Goal: Task Accomplishment & Management: Manage account settings

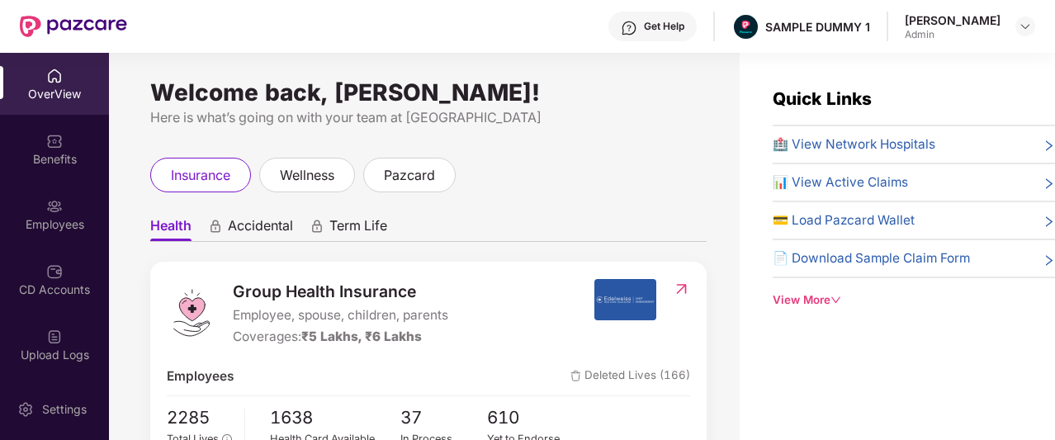
click at [649, 21] on div "Get Help" at bounding box center [664, 26] width 40 height 13
click at [476, 118] on div "Here is what’s going on with your team at [GEOGRAPHIC_DATA]" at bounding box center [428, 117] width 557 height 21
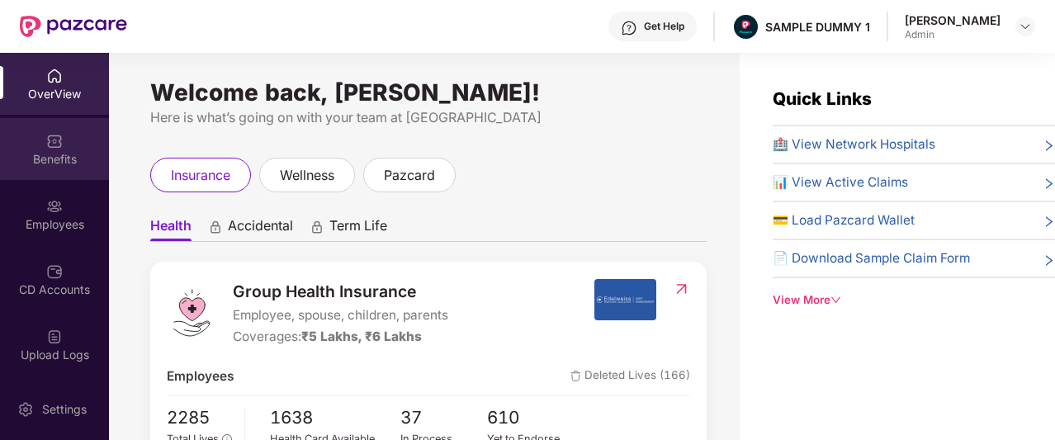
click at [31, 151] on div "Benefits" at bounding box center [54, 159] width 109 height 17
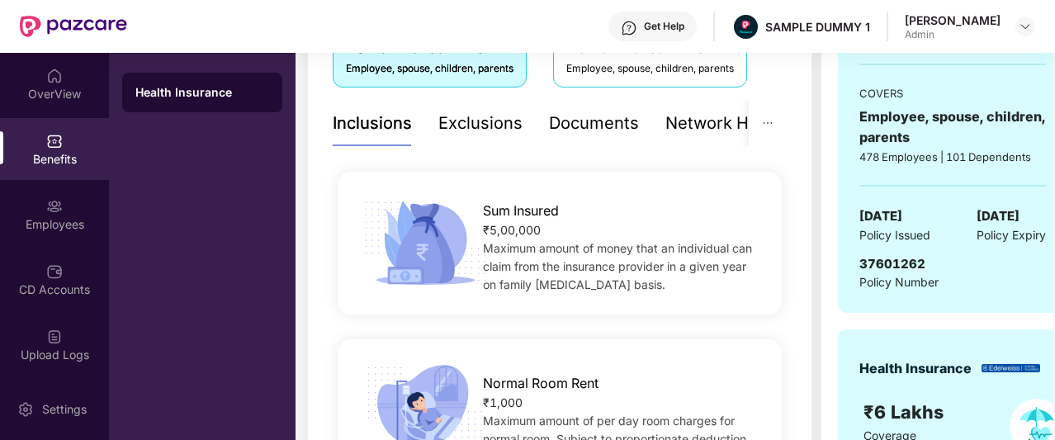
scroll to position [314, 0]
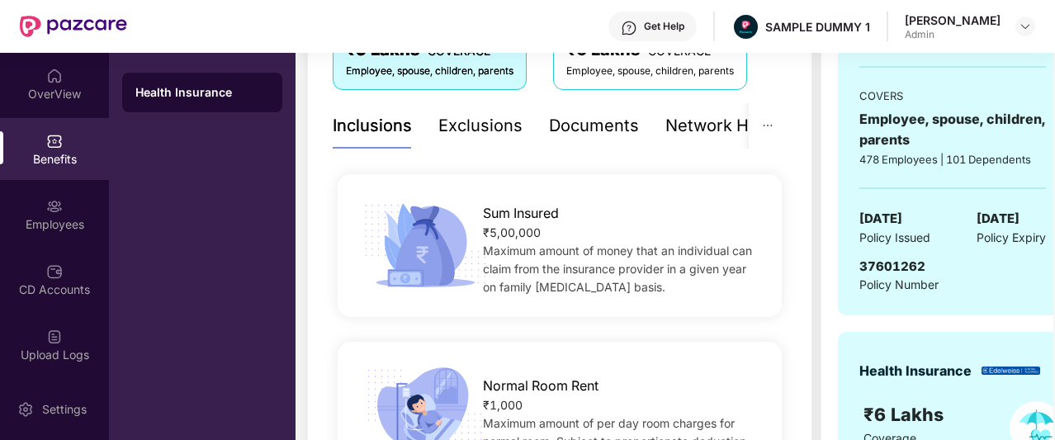
click at [497, 133] on div "Exclusions" at bounding box center [480, 126] width 84 height 26
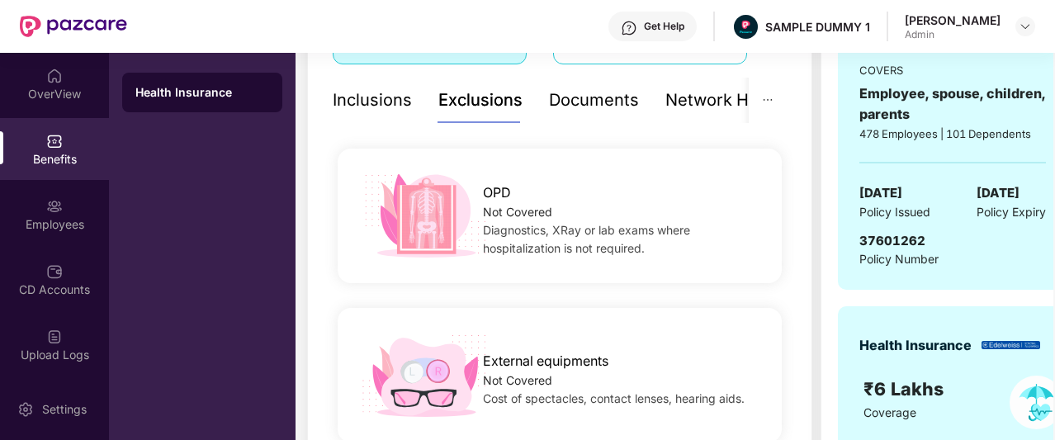
scroll to position [334, 0]
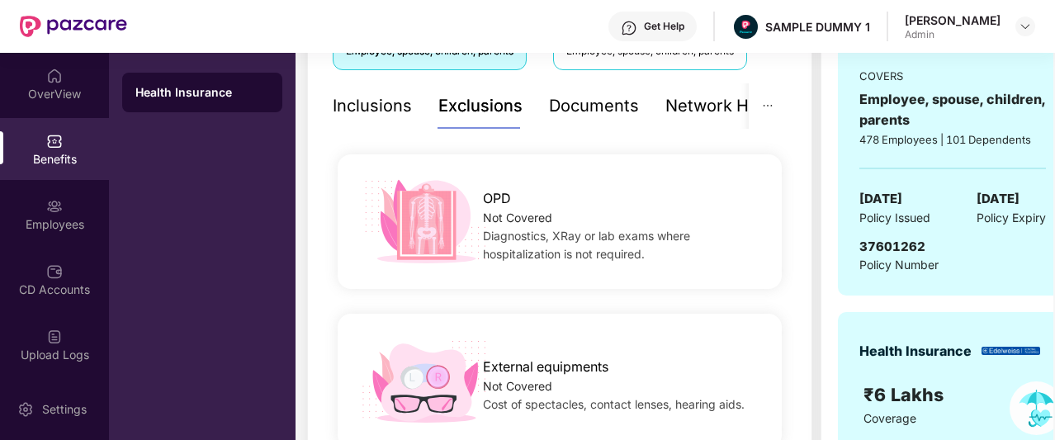
click at [597, 95] on div "Documents" at bounding box center [594, 106] width 90 height 26
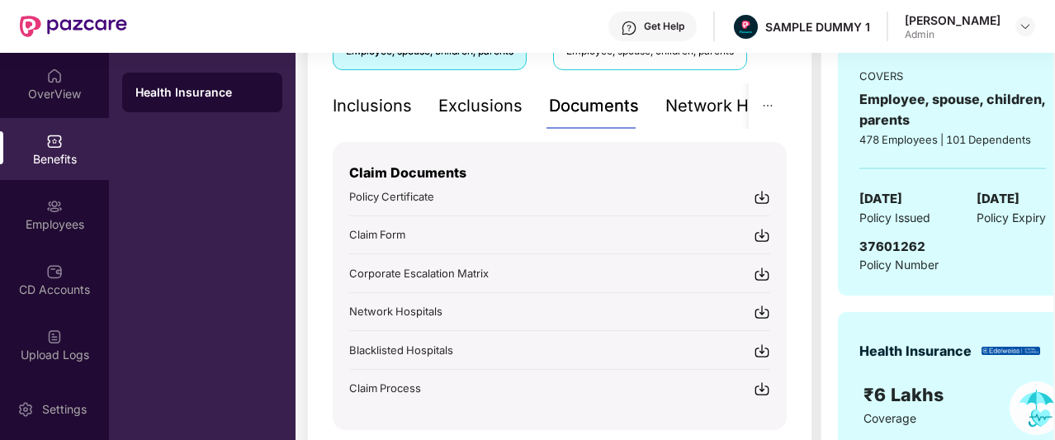
click at [449, 107] on div "Exclusions" at bounding box center [480, 106] width 84 height 26
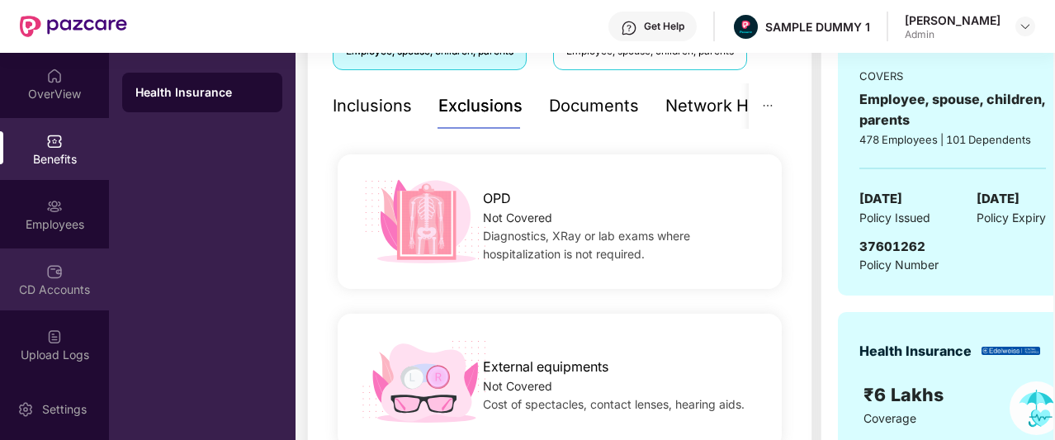
click at [50, 277] on img at bounding box center [54, 271] width 17 height 17
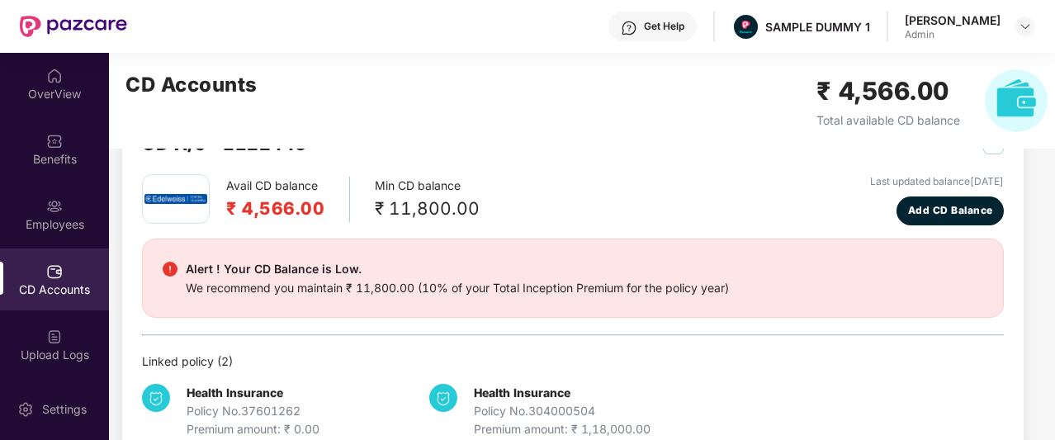
scroll to position [2, 0]
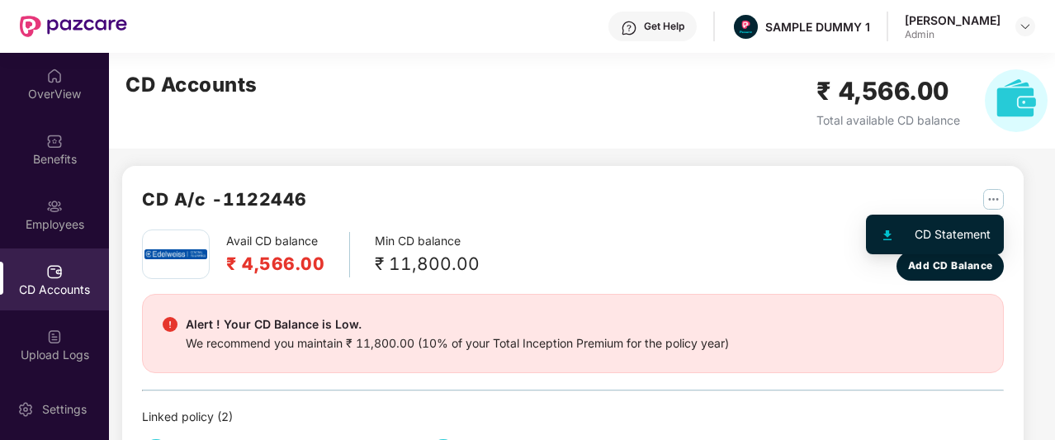
click at [991, 189] on img "button" at bounding box center [993, 199] width 21 height 21
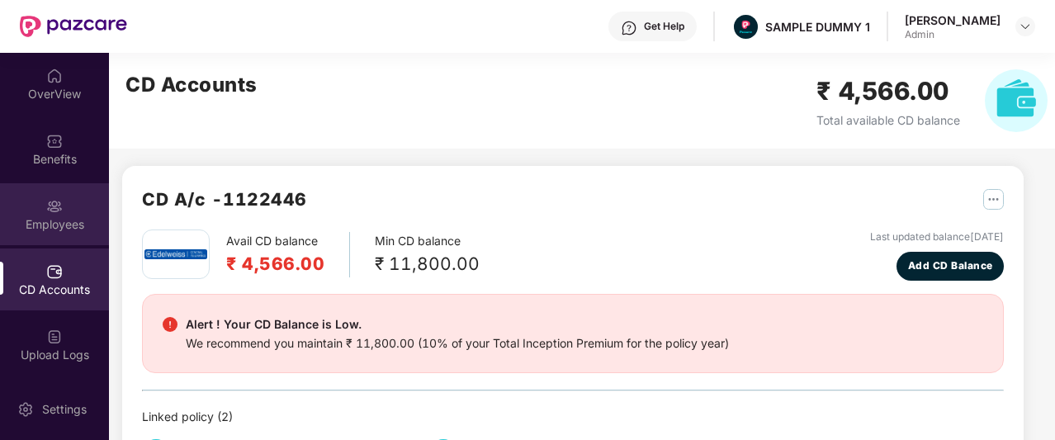
click at [39, 225] on div "Employees" at bounding box center [54, 224] width 109 height 17
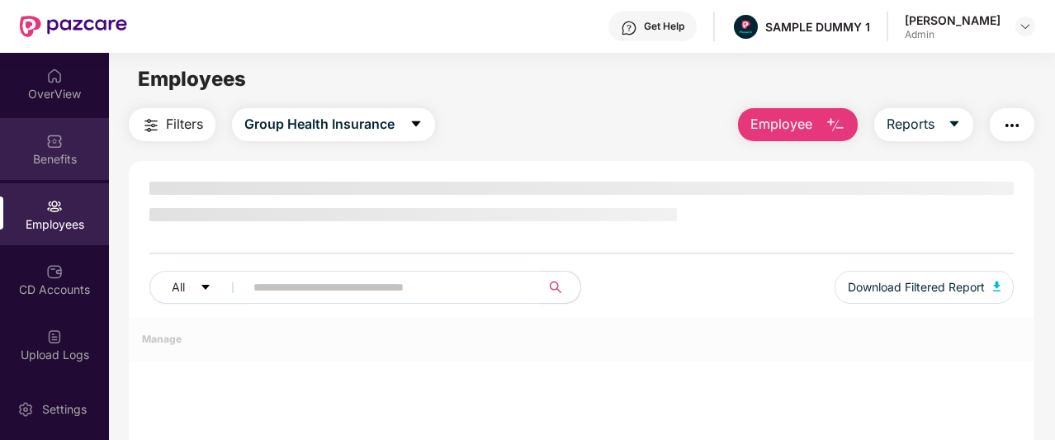
click at [40, 161] on div "Benefits" at bounding box center [54, 159] width 109 height 17
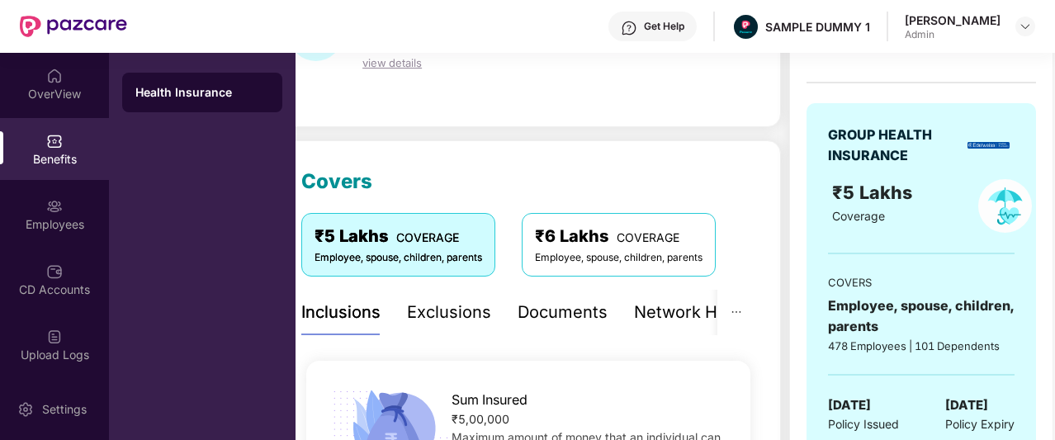
scroll to position [128, 0]
click at [573, 318] on div "Documents" at bounding box center [563, 312] width 90 height 26
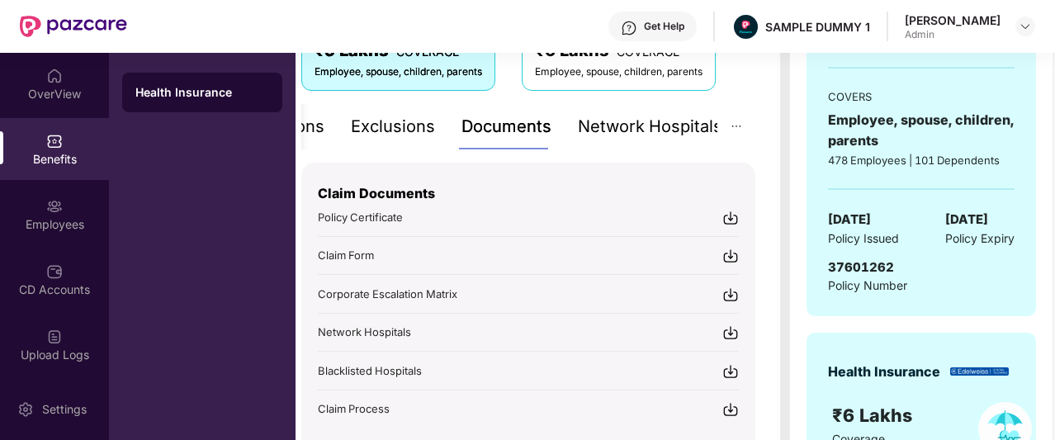
scroll to position [274, 0]
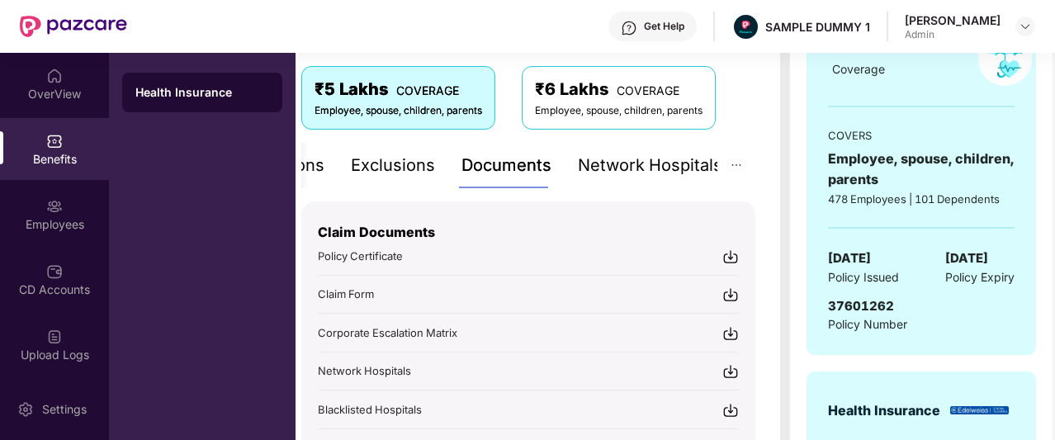
click at [641, 176] on div "Network Hospitals" at bounding box center [650, 166] width 144 height 26
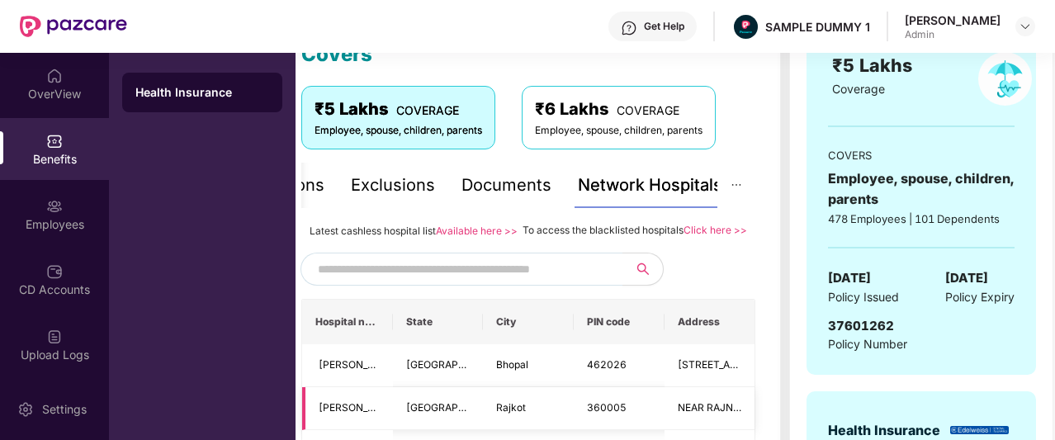
scroll to position [200, 0]
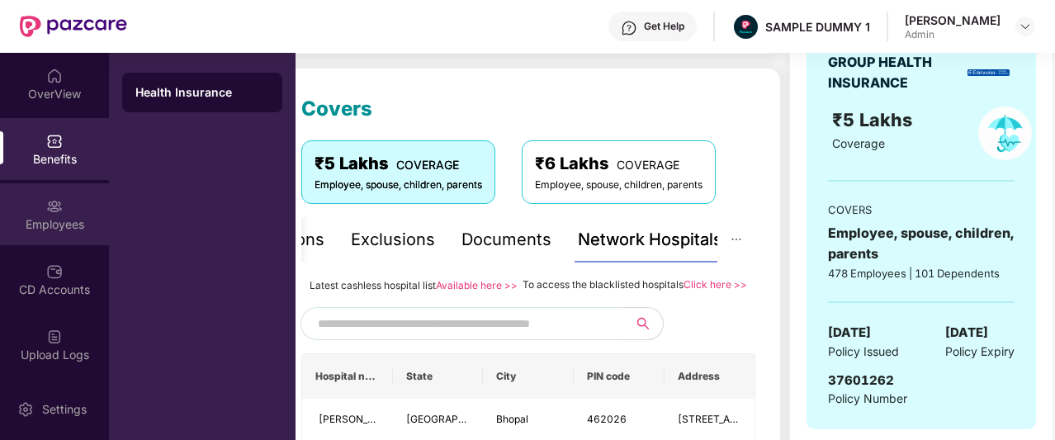
click at [51, 209] on img at bounding box center [54, 206] width 17 height 17
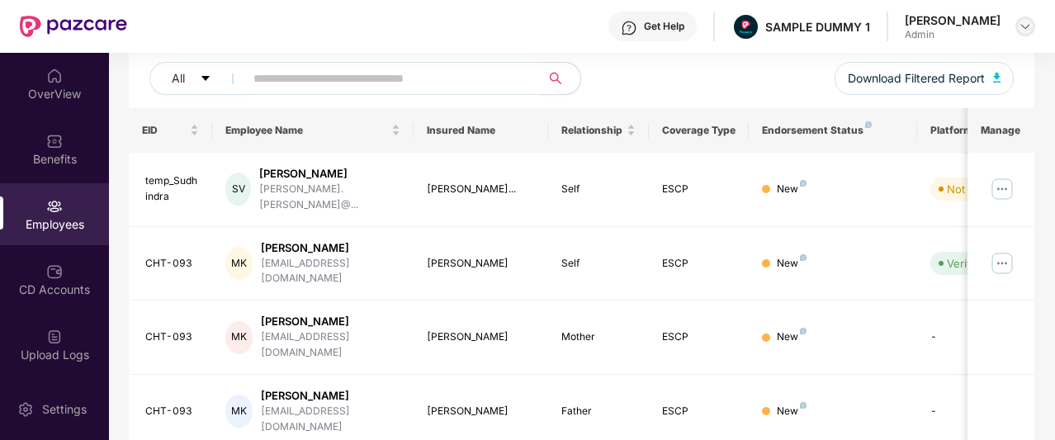
click at [1032, 30] on div at bounding box center [1026, 27] width 20 height 20
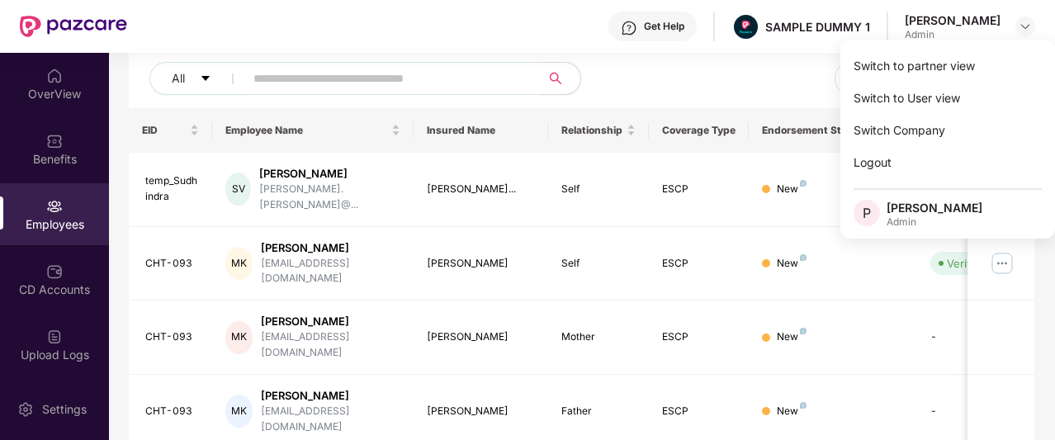
click at [610, 84] on div "All Download Filtered Report" at bounding box center [581, 85] width 865 height 46
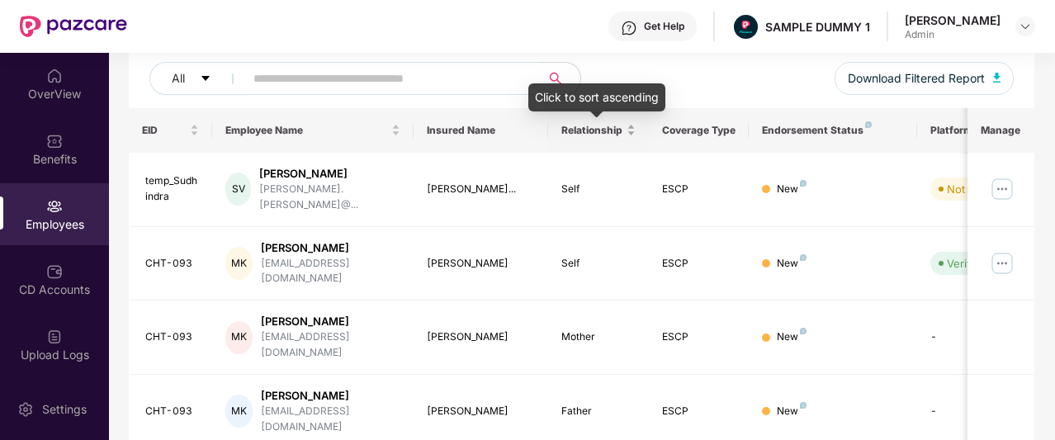
scroll to position [0, 0]
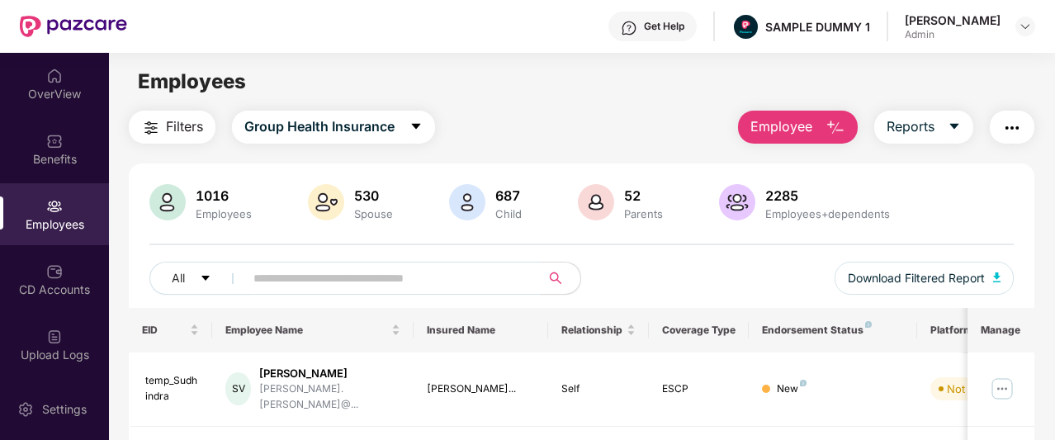
click at [781, 124] on span "Employee" at bounding box center [782, 126] width 62 height 21
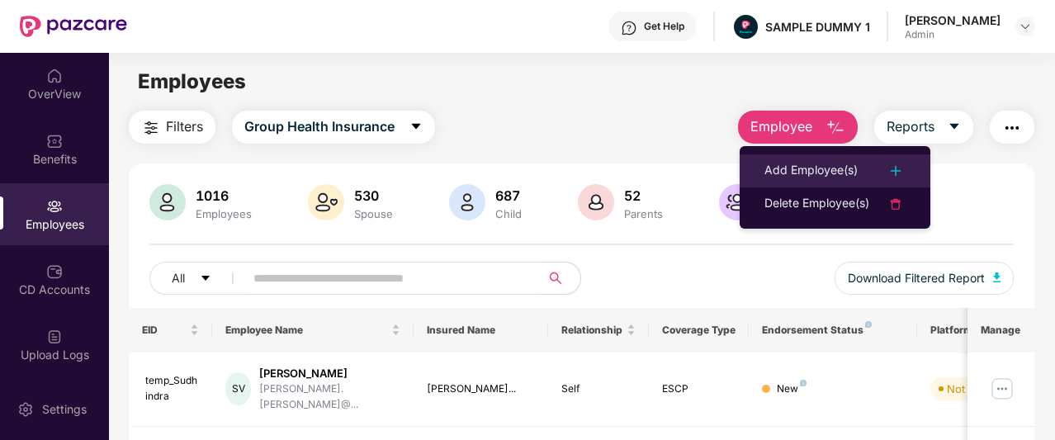
click at [810, 176] on div "Add Employee(s)" at bounding box center [811, 171] width 93 height 20
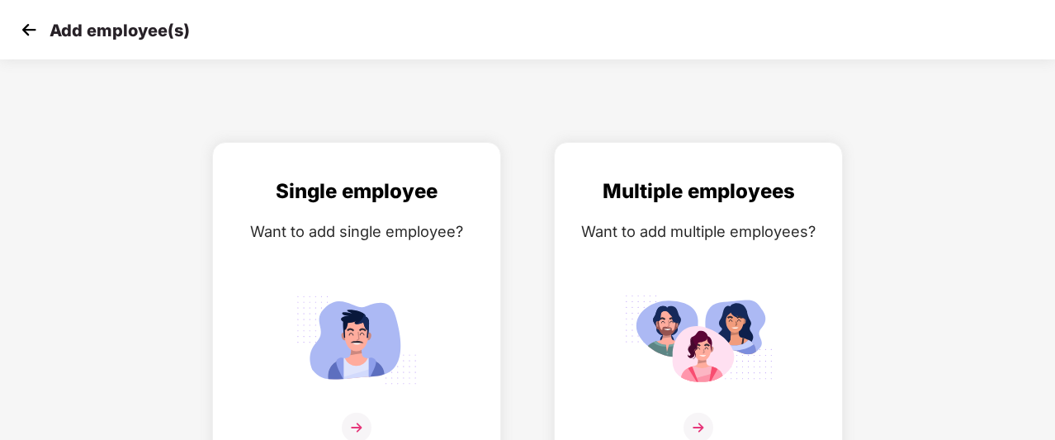
scroll to position [26, 0]
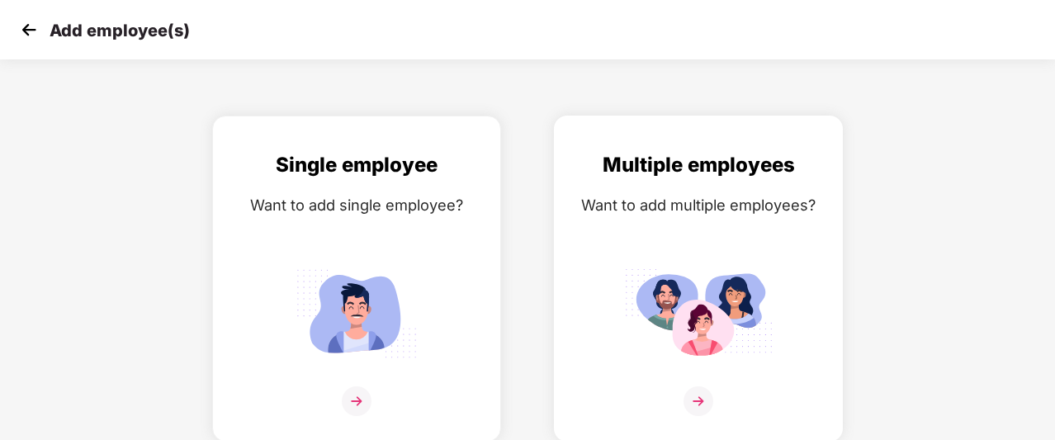
click at [722, 389] on div at bounding box center [698, 411] width 254 height 50
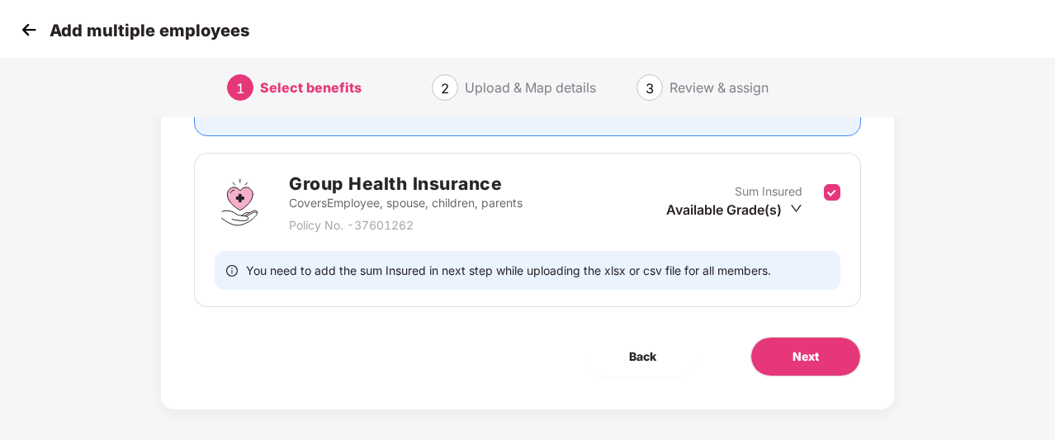
scroll to position [224, 0]
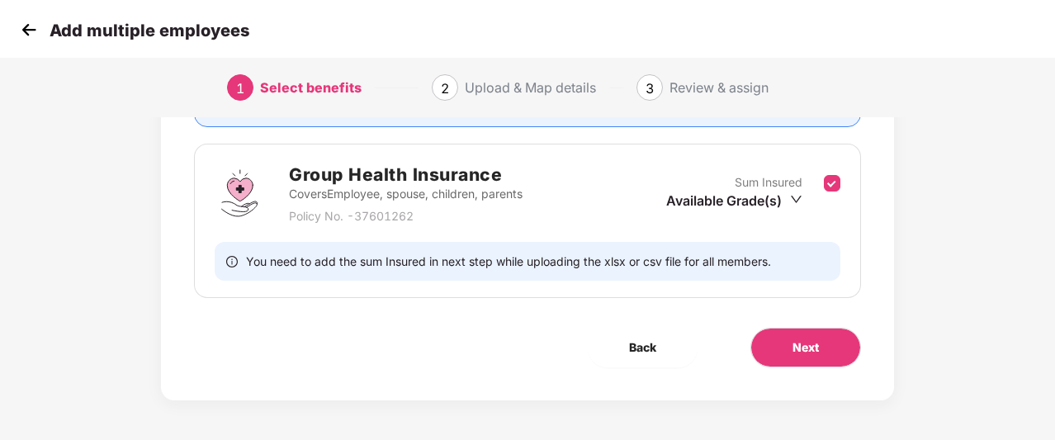
click at [770, 369] on div "Benefits 1 / 1 Selected Affinity Benefits Clove Dental, Pharmeasy, Nua Women, P…" at bounding box center [527, 156] width 733 height 489
click at [788, 353] on button "Next" at bounding box center [806, 348] width 111 height 40
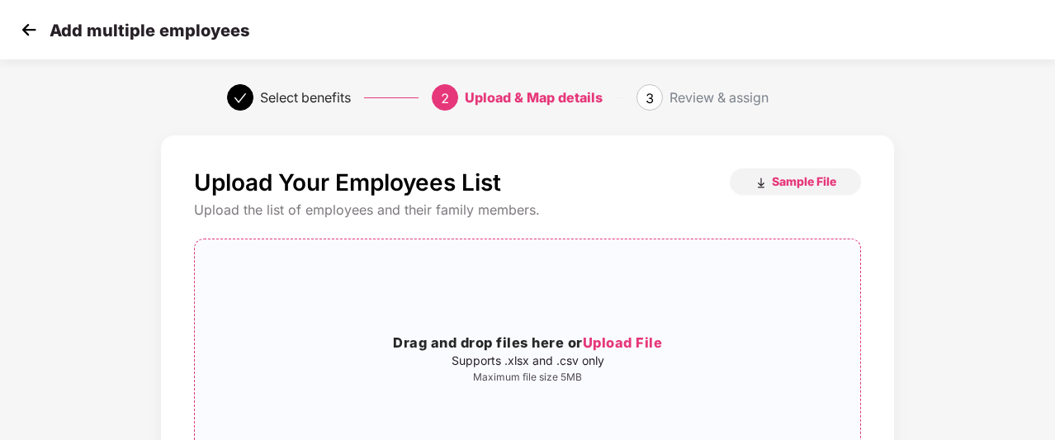
scroll to position [7, 2]
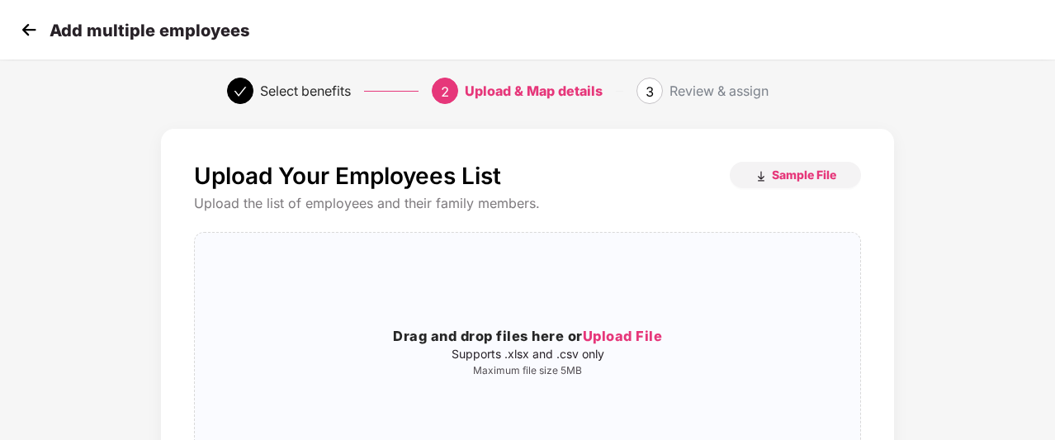
click at [13, 25] on div "Add multiple employees" at bounding box center [527, 29] width 1055 height 59
click at [23, 25] on img at bounding box center [29, 29] width 25 height 25
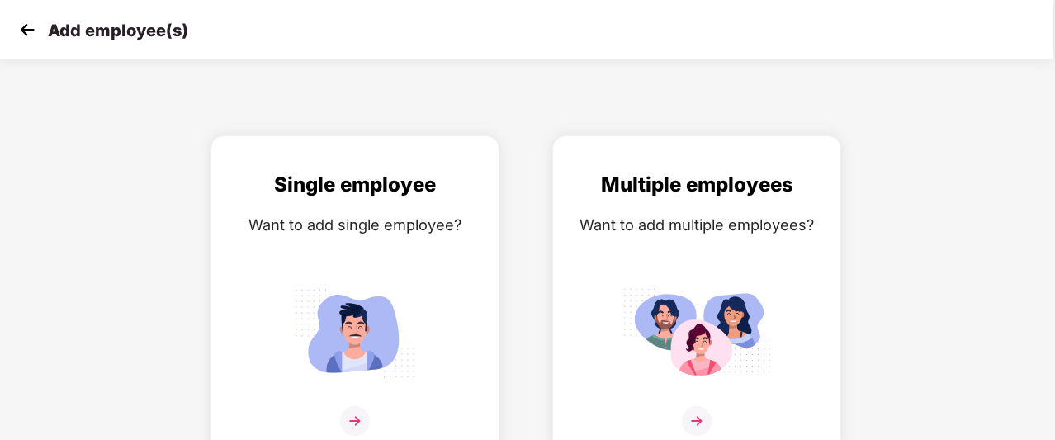
scroll to position [26, 0]
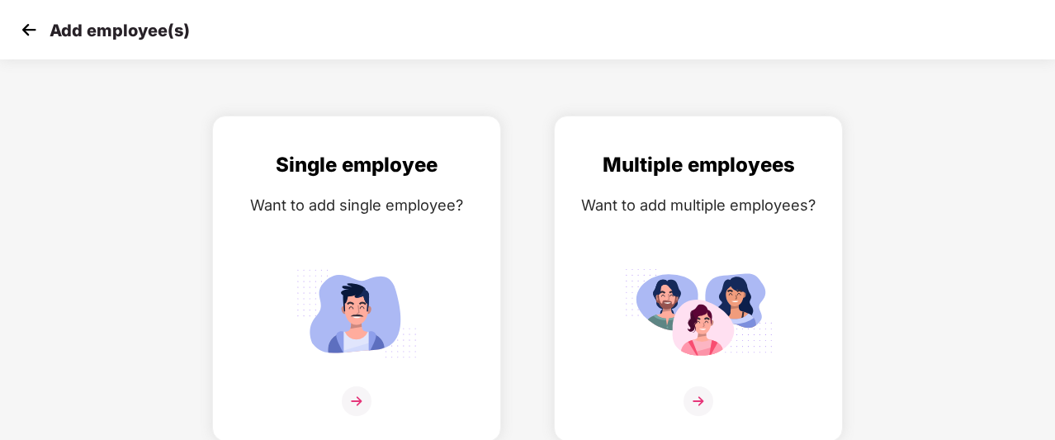
click at [23, 25] on img at bounding box center [29, 29] width 25 height 25
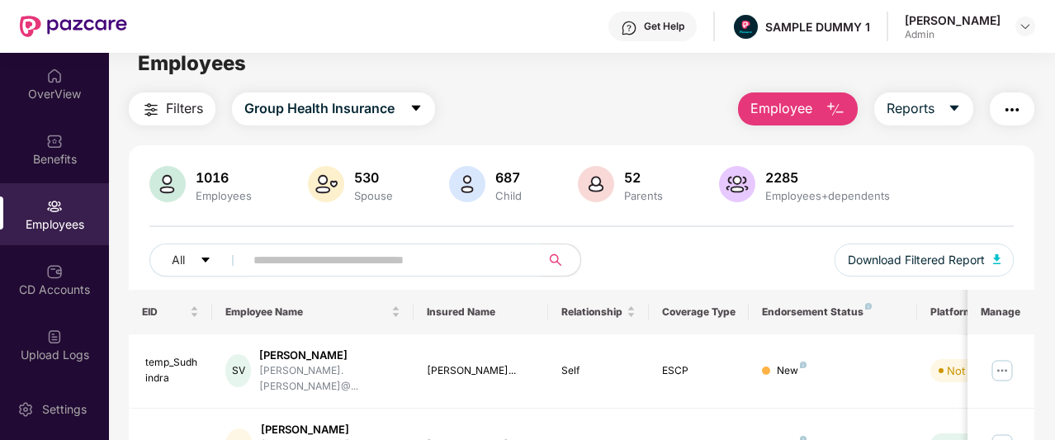
scroll to position [22, 0]
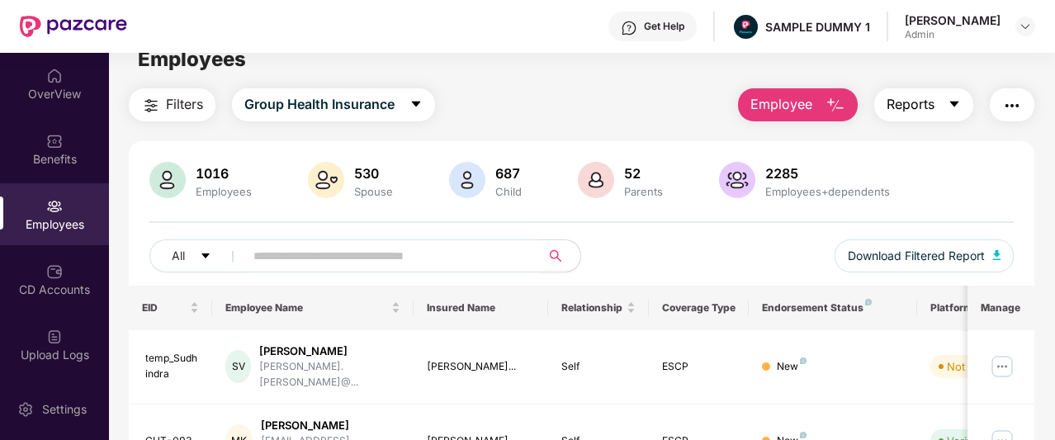
click at [951, 102] on icon "caret-down" at bounding box center [954, 103] width 13 height 13
click at [573, 85] on main "Employees Filters Group Health Insurance Employee Reports 1016 Employees 530 Sp…" at bounding box center [581, 251] width 945 height 440
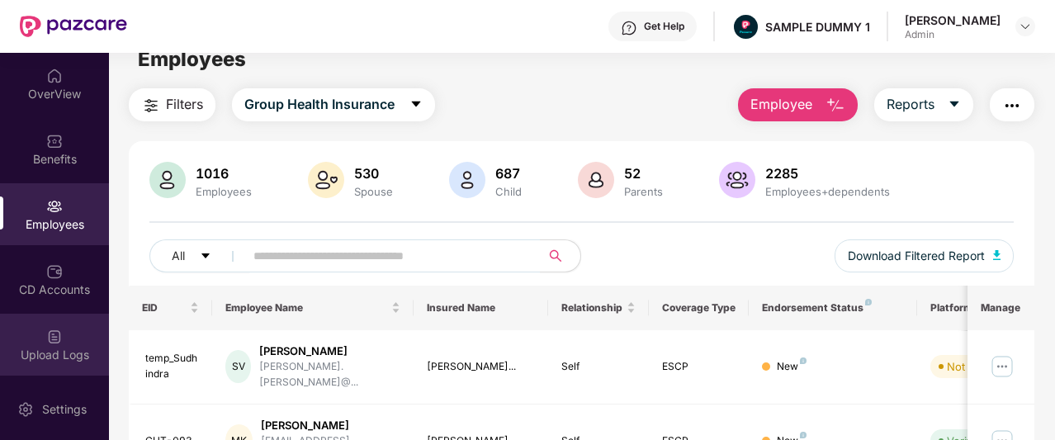
click at [64, 347] on div "Upload Logs" at bounding box center [54, 355] width 109 height 17
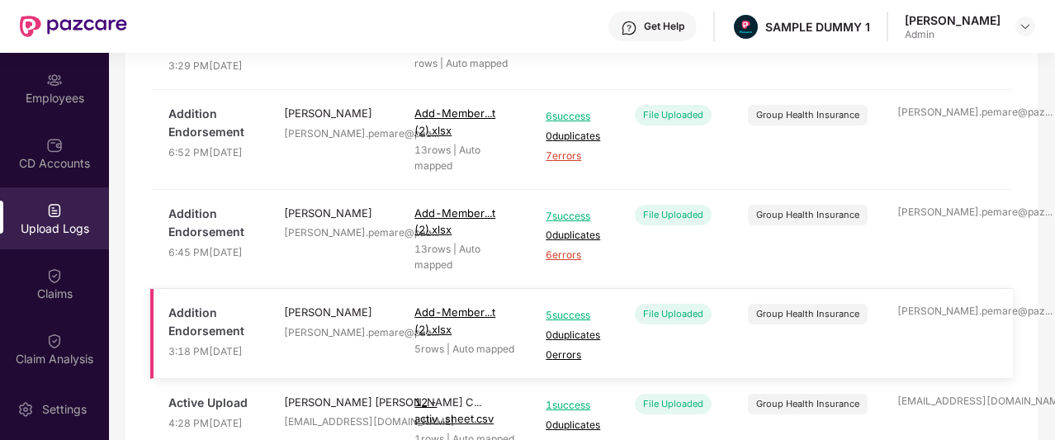
scroll to position [315, 0]
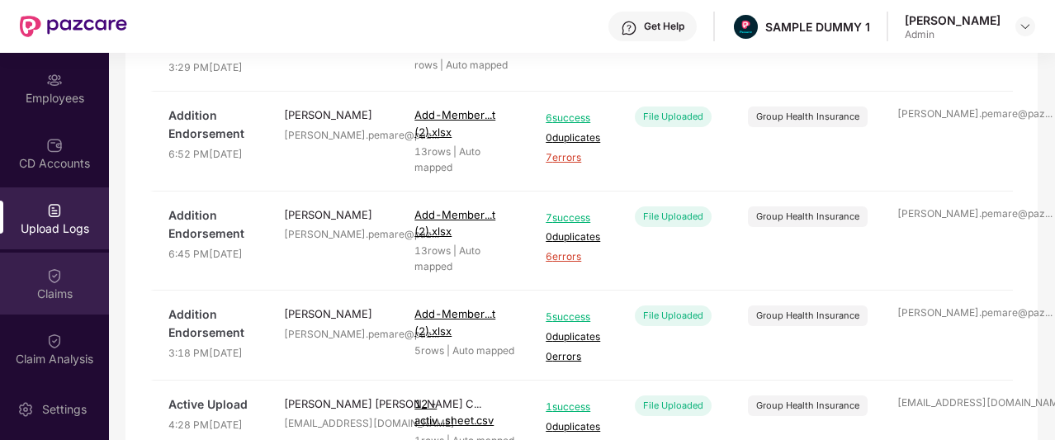
click at [60, 286] on div "Claims" at bounding box center [54, 294] width 109 height 17
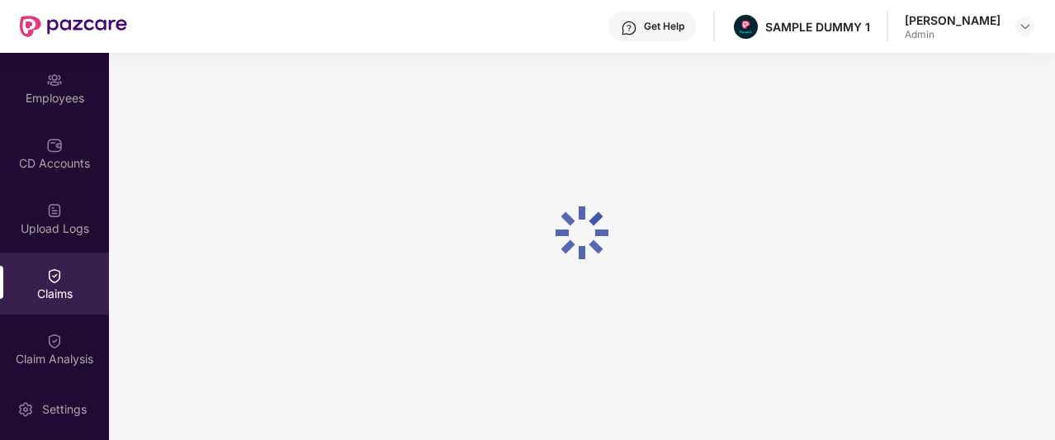
scroll to position [0, 0]
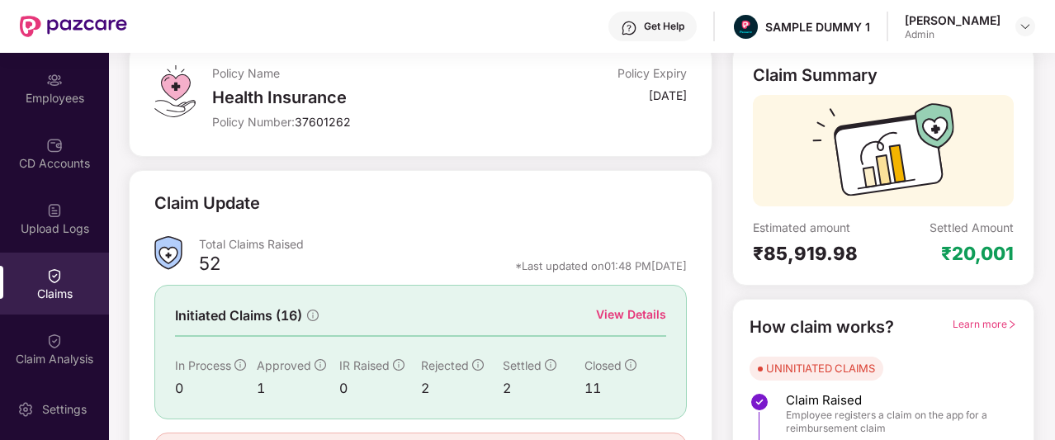
click at [618, 306] on div "View Details" at bounding box center [631, 315] width 70 height 18
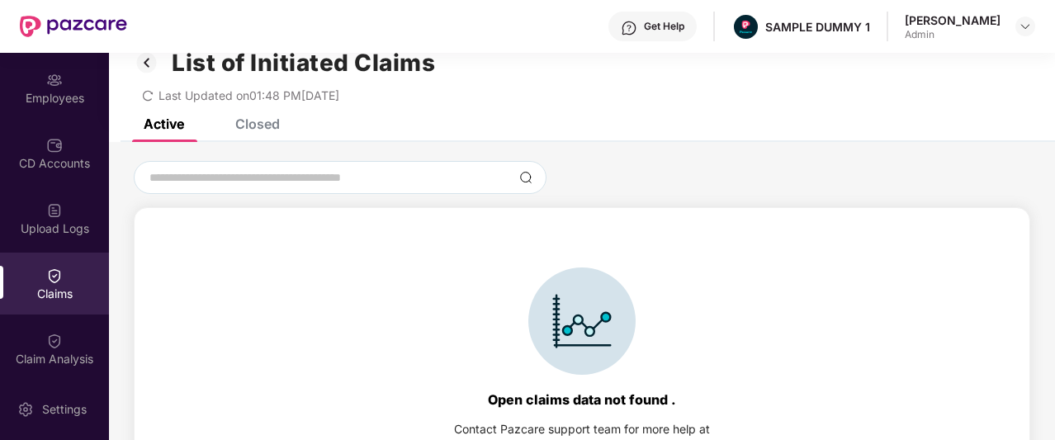
scroll to position [23, 0]
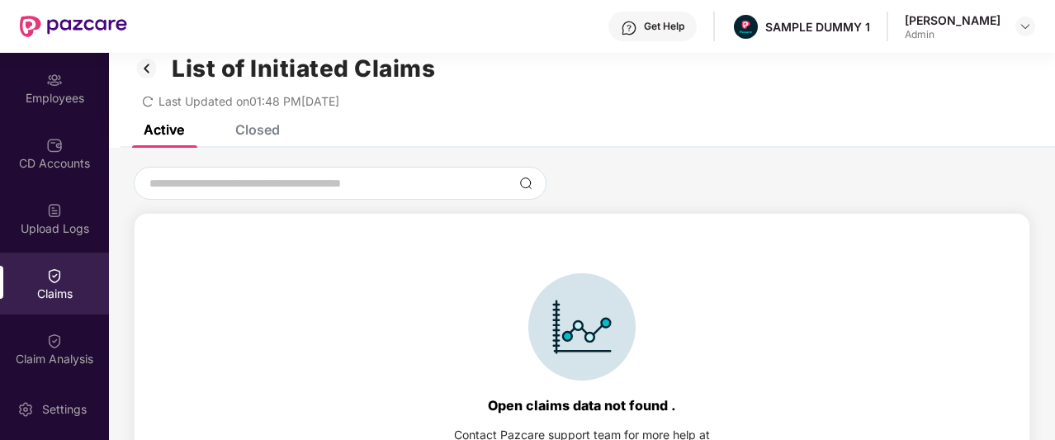
click at [267, 135] on div "Closed" at bounding box center [257, 129] width 45 height 17
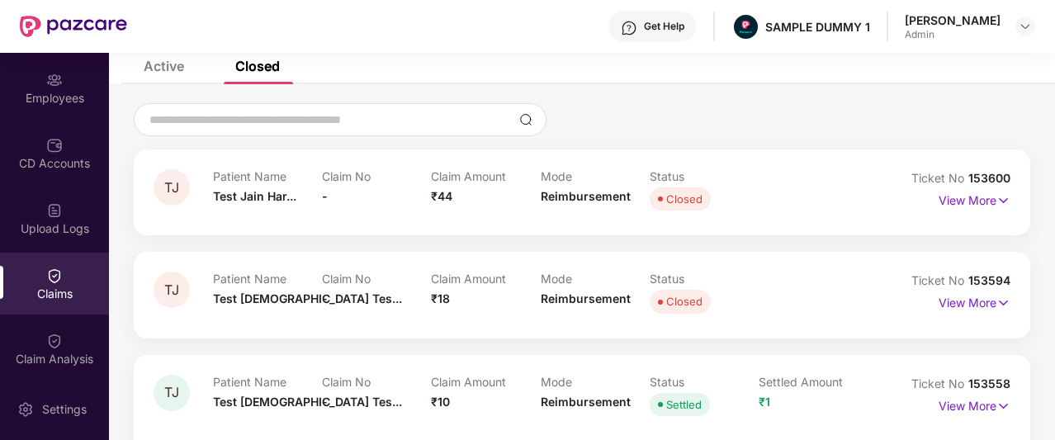
scroll to position [53, 0]
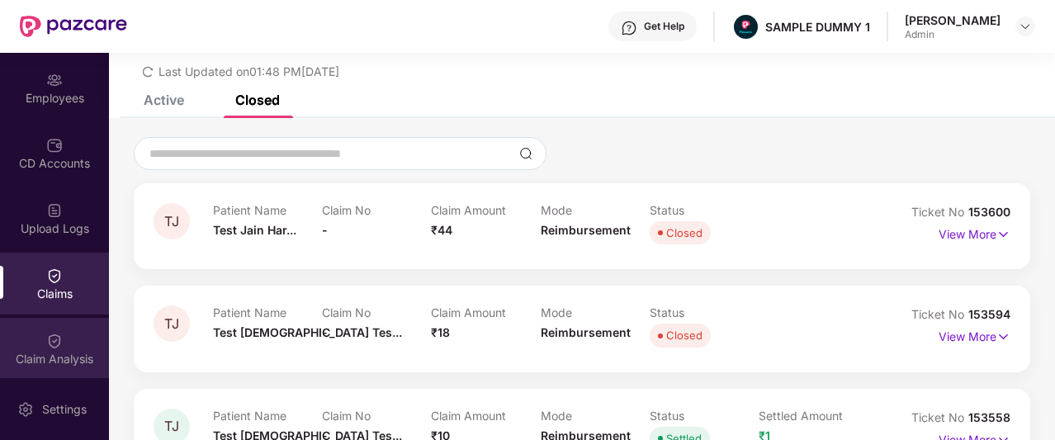
click at [45, 322] on div "Claim Analysis" at bounding box center [54, 349] width 109 height 62
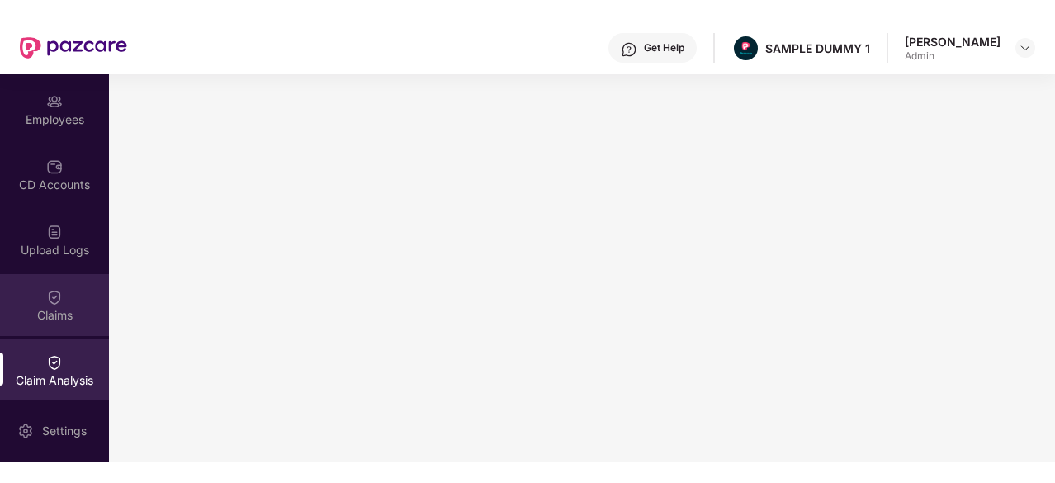
scroll to position [279, 0]
